Goal: Find specific page/section: Find specific page/section

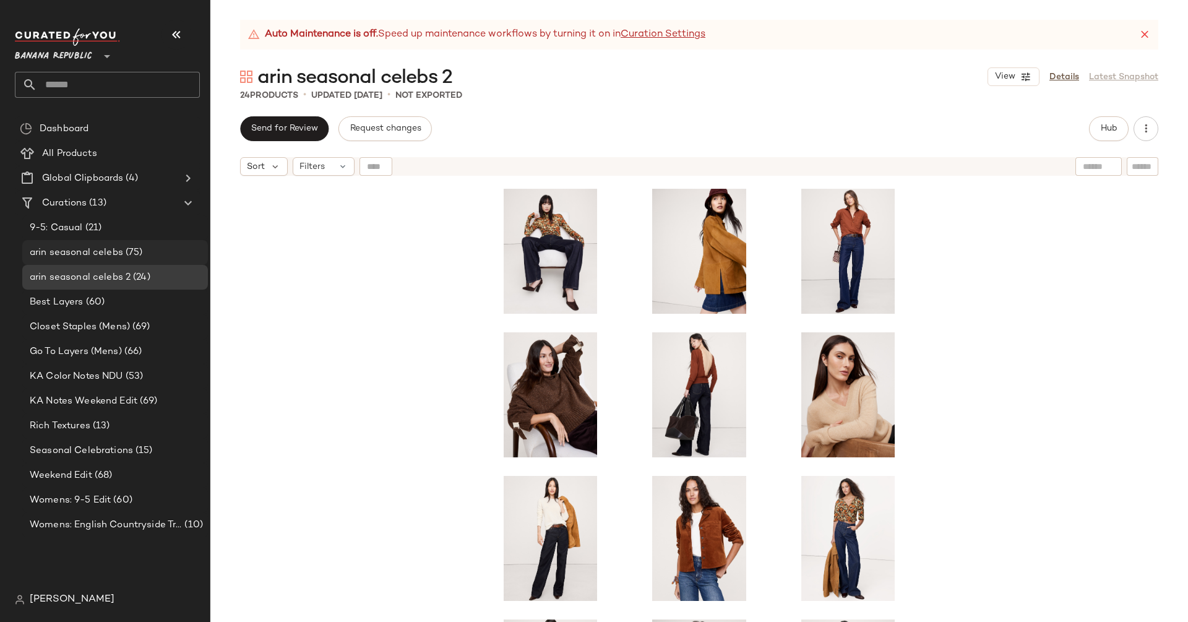
click at [86, 254] on span "arin seasonal celebs" at bounding box center [76, 253] width 93 height 14
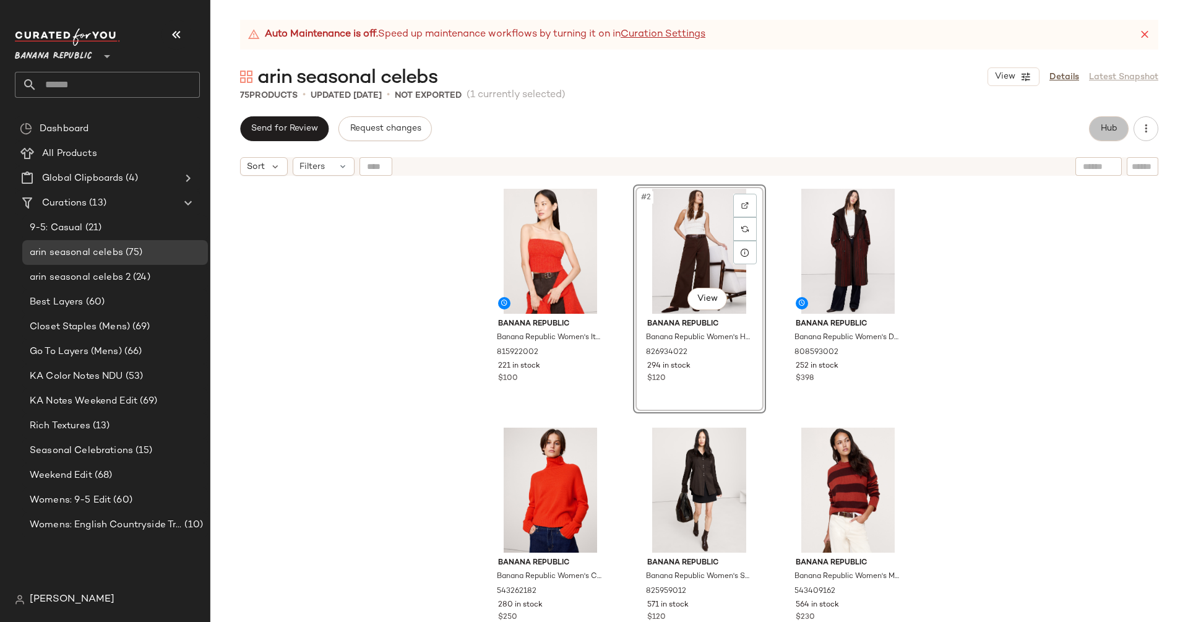
click at [1112, 131] on span "Hub" at bounding box center [1108, 129] width 17 height 10
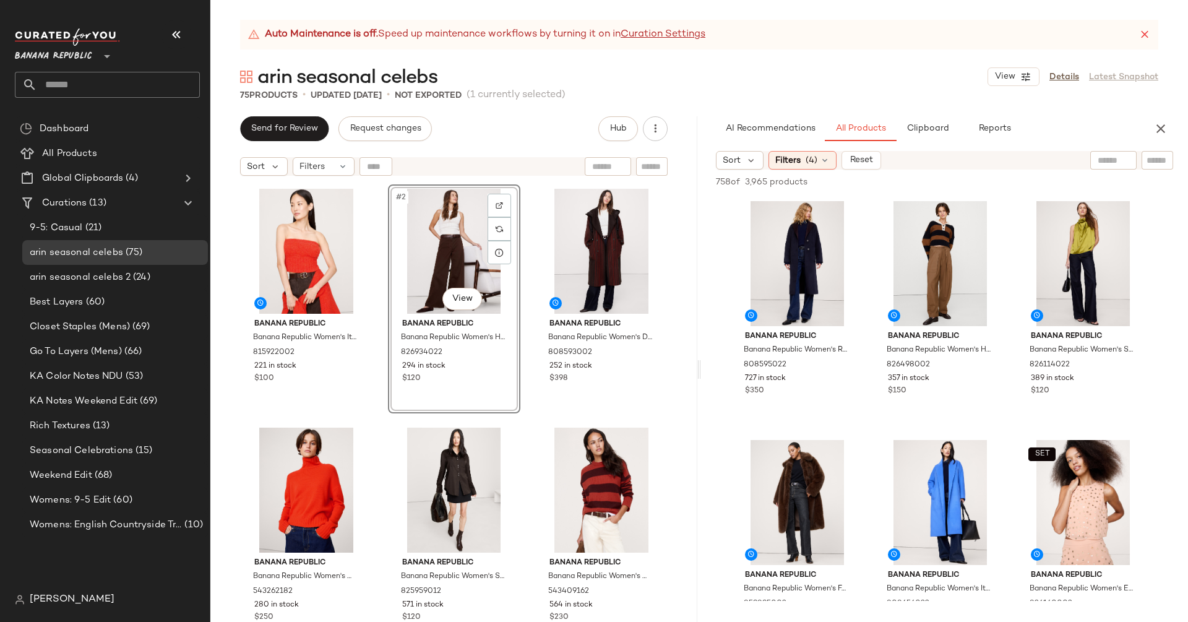
click at [1094, 170] on div "758 of 3,965 products • 0 selected Add to Top Add to Bottom Deselect All" at bounding box center [944, 183] width 487 height 27
click at [1097, 165] on div at bounding box center [1114, 160] width 46 height 19
type input "**********"
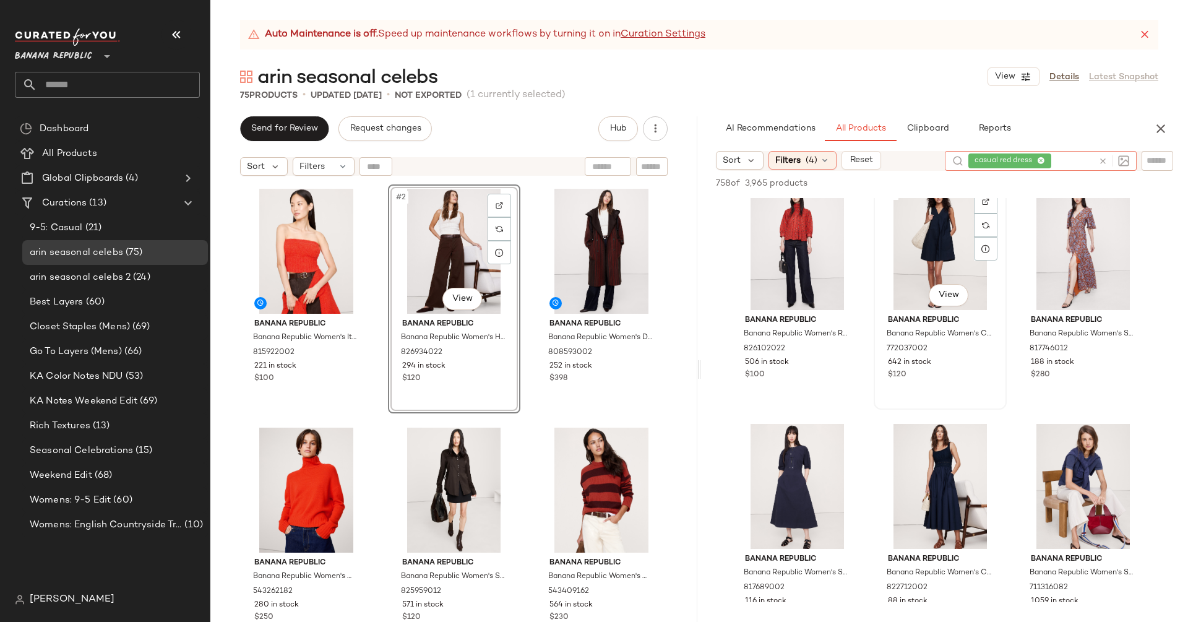
scroll to position [2405, 0]
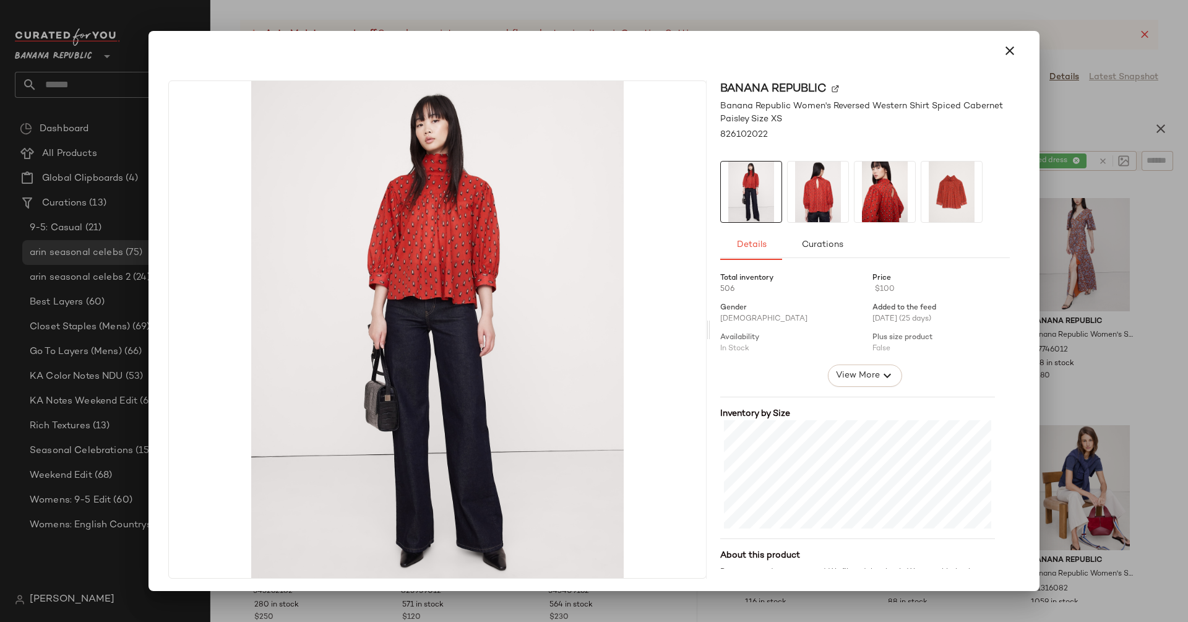
click at [824, 195] on img at bounding box center [818, 192] width 61 height 61
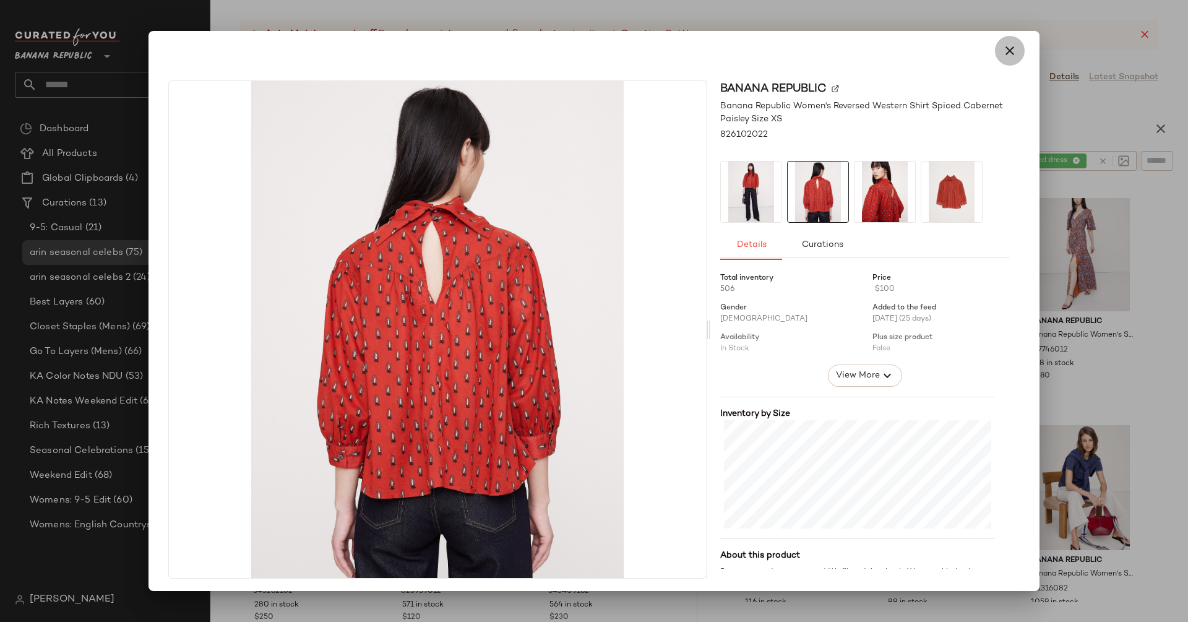
click at [1006, 46] on icon "button" at bounding box center [1010, 50] width 15 height 15
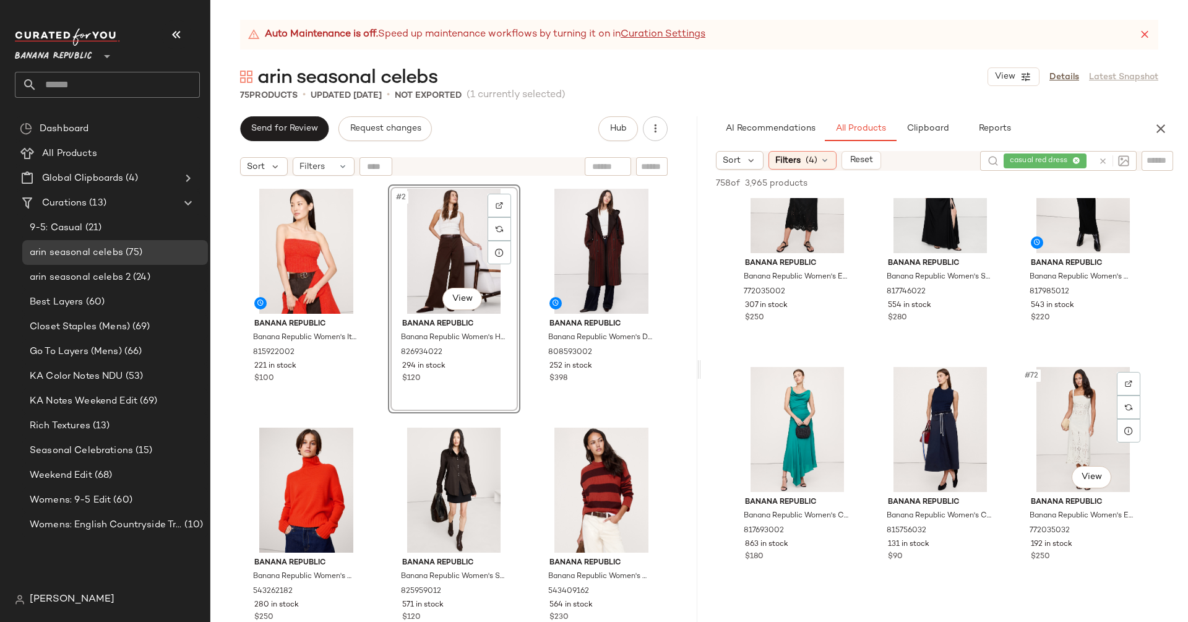
scroll to position [5340, 0]
